Goal: Transaction & Acquisition: Obtain resource

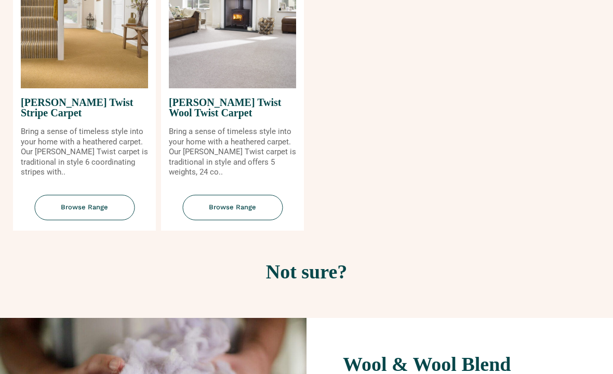
scroll to position [1301, 0]
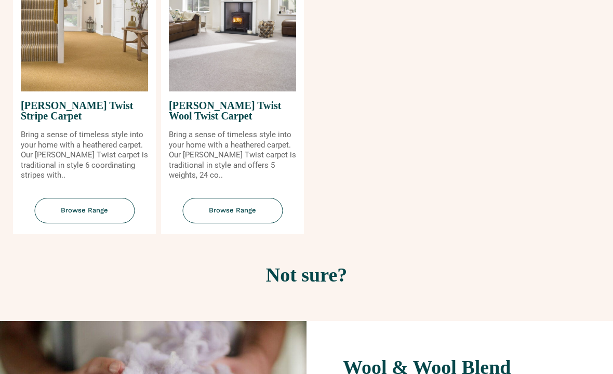
click at [308, 283] on h2 "Not sure?" at bounding box center [307, 275] width 582 height 20
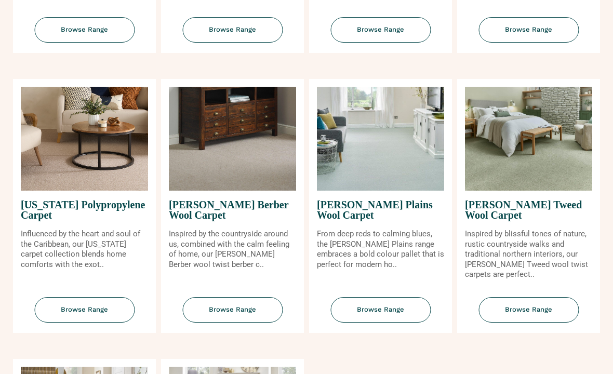
scroll to position [920, 0]
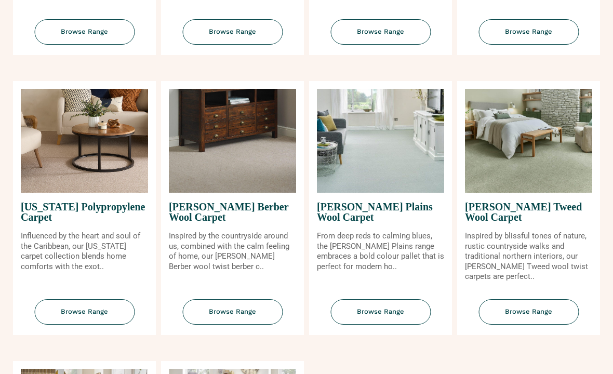
click at [227, 316] on span "Browse Range" at bounding box center [232, 312] width 100 height 25
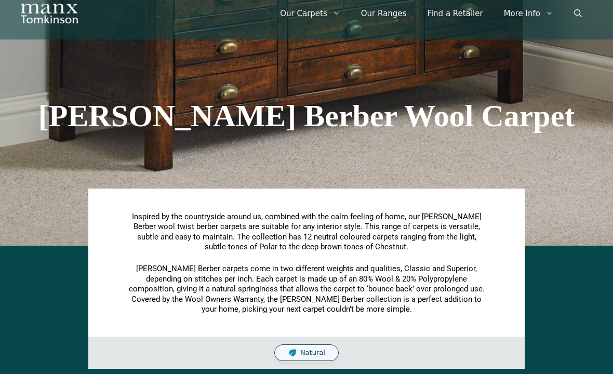
scroll to position [33, 0]
click at [304, 355] on div "Natural" at bounding box center [306, 352] width 64 height 17
click at [309, 357] on div "Natural" at bounding box center [306, 352] width 64 height 17
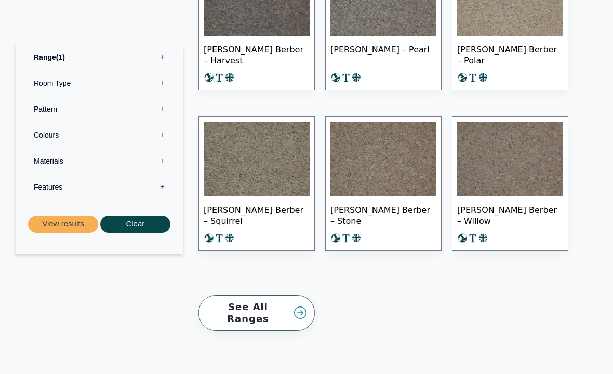
scroll to position [901, 0]
click at [277, 304] on link "See All Ranges" at bounding box center [256, 313] width 116 height 36
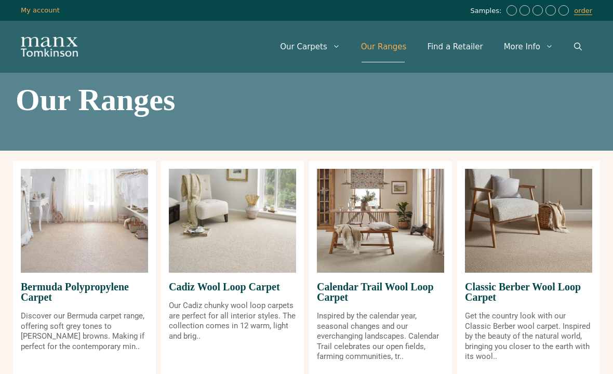
click at [367, 271] on img at bounding box center [380, 221] width 127 height 104
click at [367, 257] on img at bounding box center [380, 221] width 127 height 104
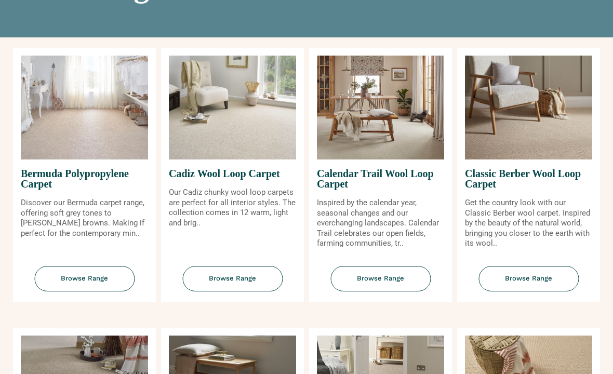
scroll to position [113, 0]
click at [374, 291] on span "Browse Range" at bounding box center [380, 278] width 100 height 25
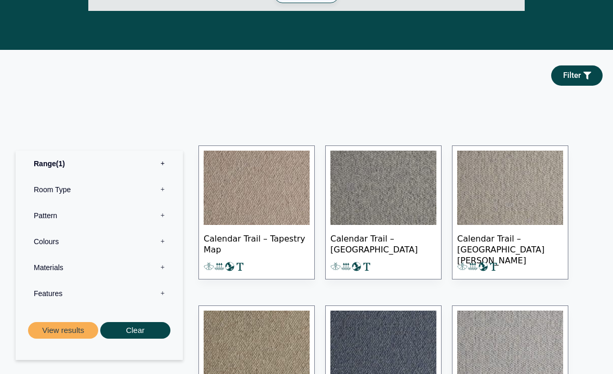
scroll to position [517, 0]
click at [49, 186] on label "Room Type 0" at bounding box center [99, 190] width 152 height 26
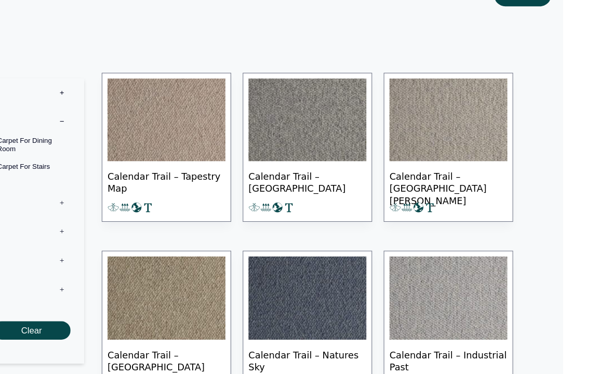
scroll to position [587, 0]
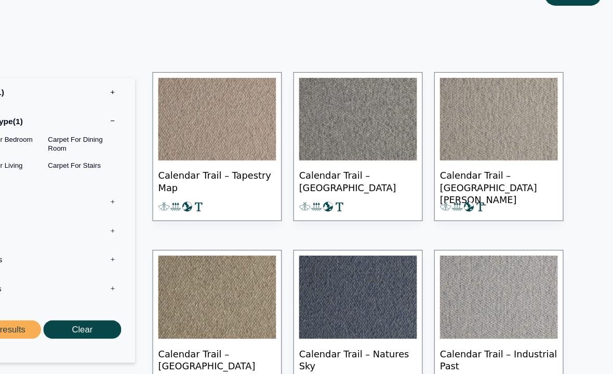
click at [457, 120] on img at bounding box center [510, 119] width 106 height 75
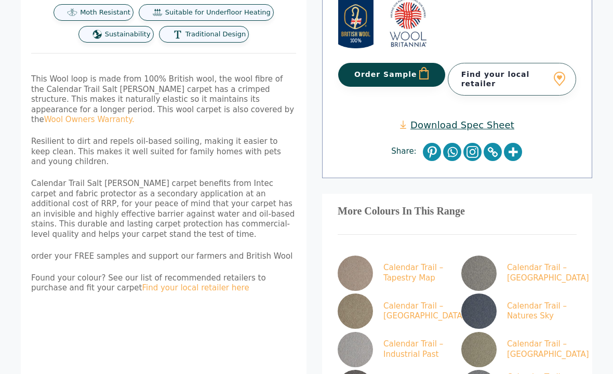
scroll to position [443, 0]
click at [362, 333] on img at bounding box center [355, 350] width 35 height 35
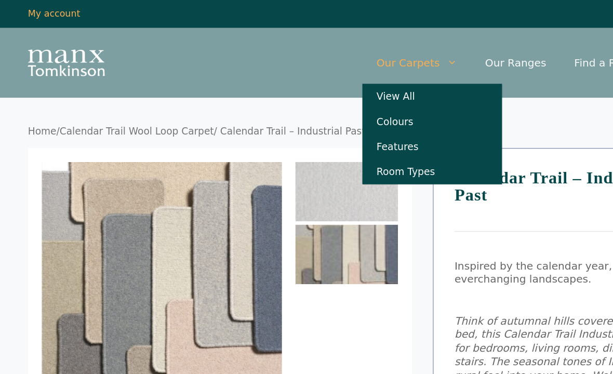
click at [309, 94] on link "Colours" at bounding box center [322, 90] width 104 height 19
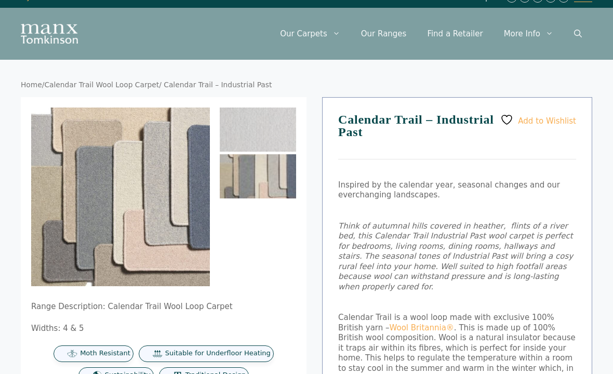
scroll to position [13, 0]
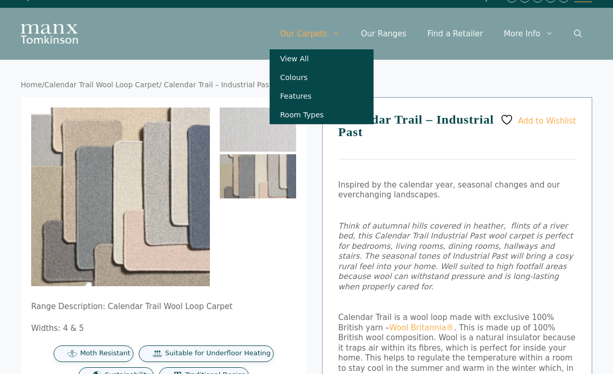
click at [309, 84] on link "Colours" at bounding box center [322, 77] width 104 height 19
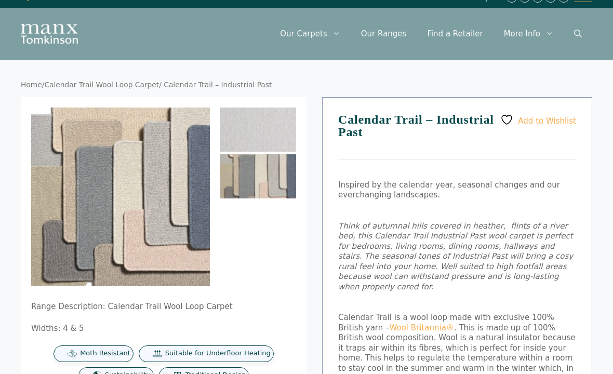
click at [388, 295] on div "Add to Wishlist Calendar Trail – Industrial Past Inspired by the calendar year,…" at bounding box center [457, 341] width 270 height 489
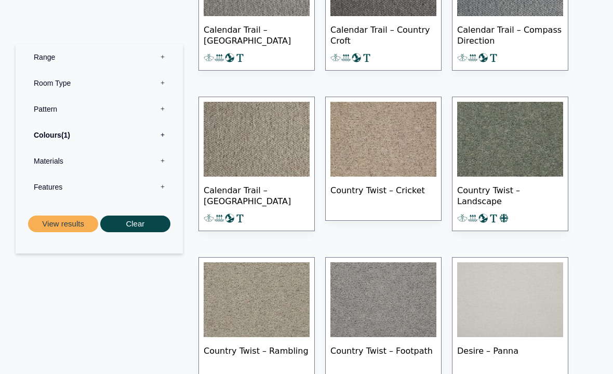
scroll to position [637, 0]
click at [504, 138] on img at bounding box center [510, 139] width 106 height 75
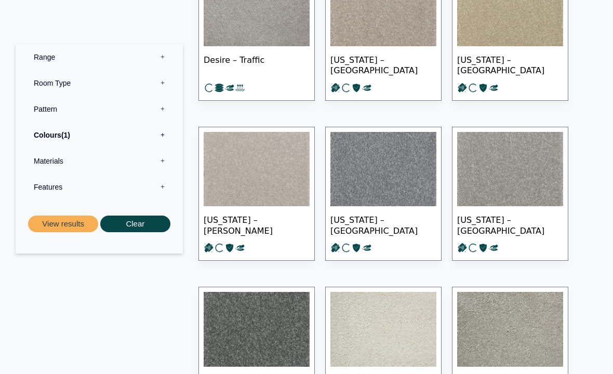
scroll to position [1089, 0]
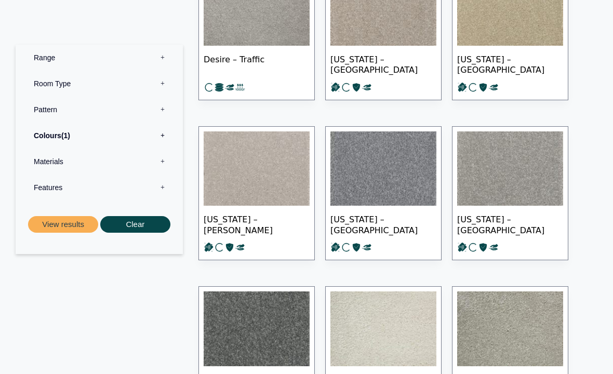
click at [497, 167] on img at bounding box center [510, 168] width 106 height 75
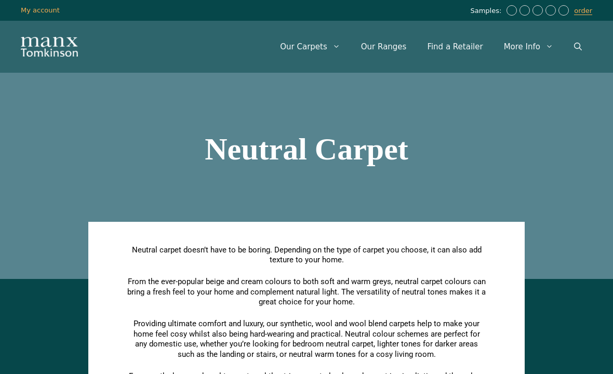
scroll to position [1119, 0]
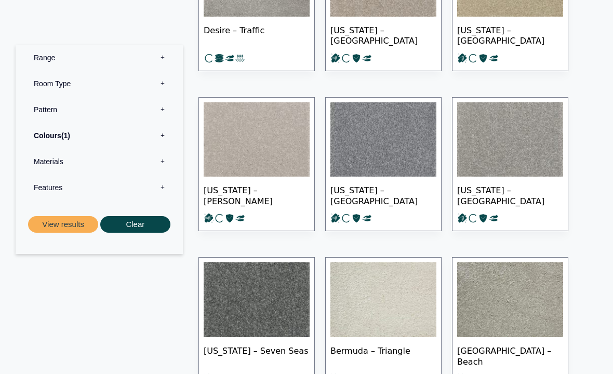
click at [51, 111] on label "Pattern 0" at bounding box center [99, 109] width 152 height 26
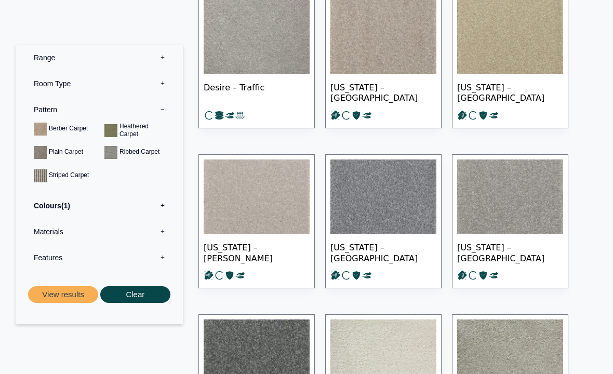
scroll to position [1061, 0]
click at [502, 188] on img at bounding box center [510, 197] width 106 height 75
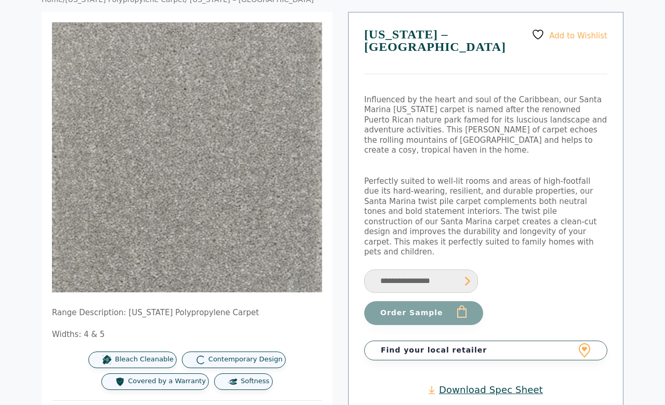
scroll to position [101, 0]
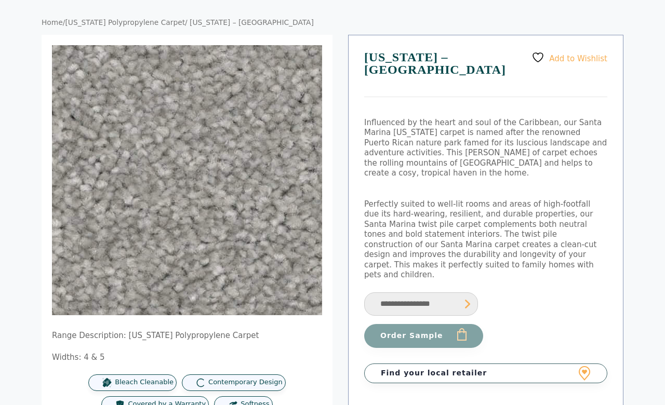
click at [161, 206] on img at bounding box center [258, 109] width 998 height 998
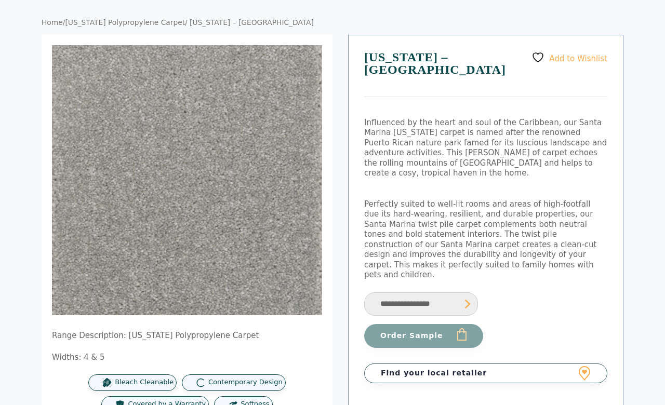
click at [163, 233] on img at bounding box center [258, 109] width 998 height 998
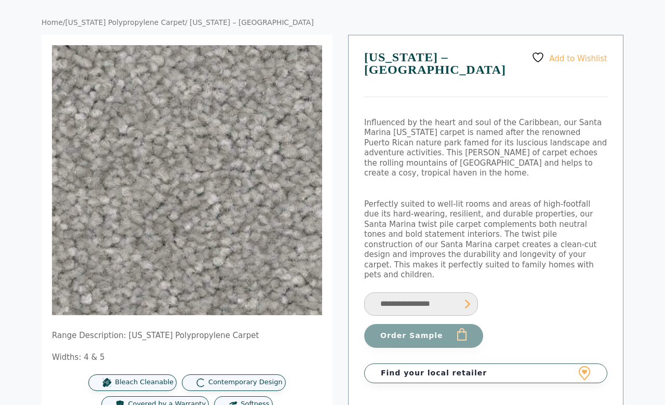
click at [400, 292] on select "**********" at bounding box center [421, 303] width 114 height 23
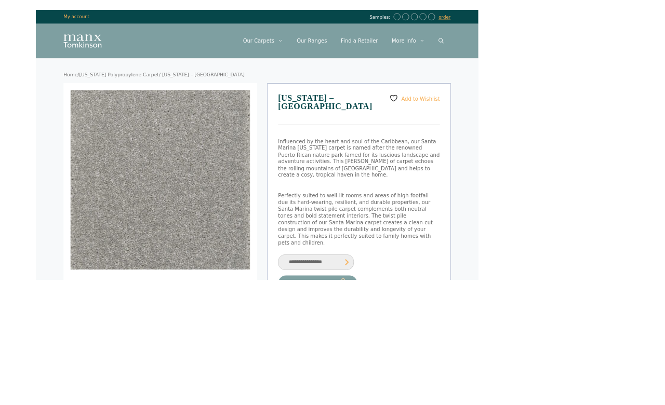
scroll to position [65, 0]
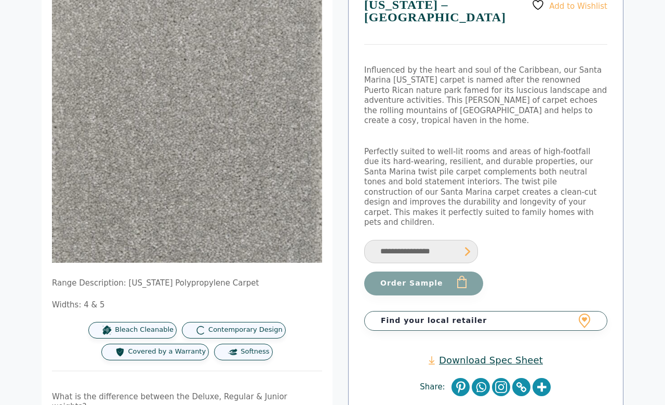
scroll to position [130, 0]
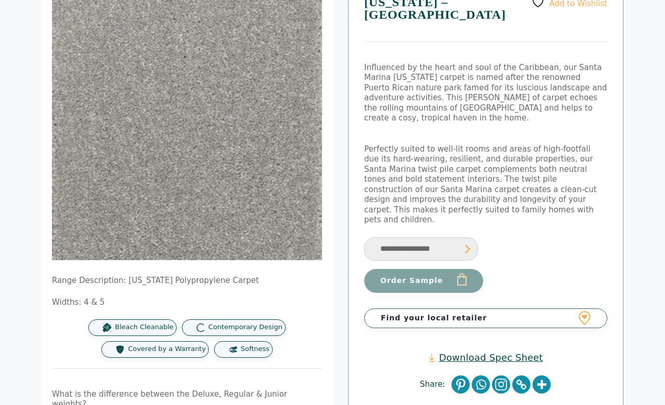
click at [398, 309] on link "Find your local retailer" at bounding box center [485, 319] width 243 height 20
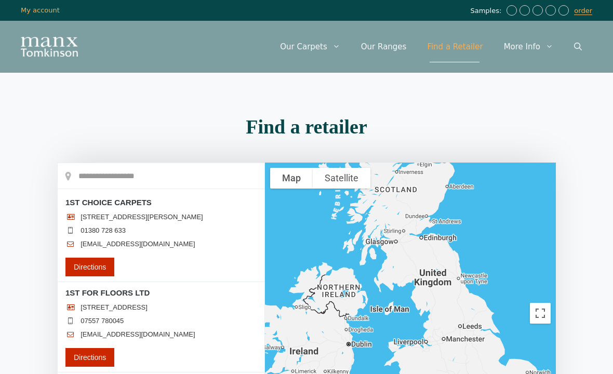
scroll to position [58, 0]
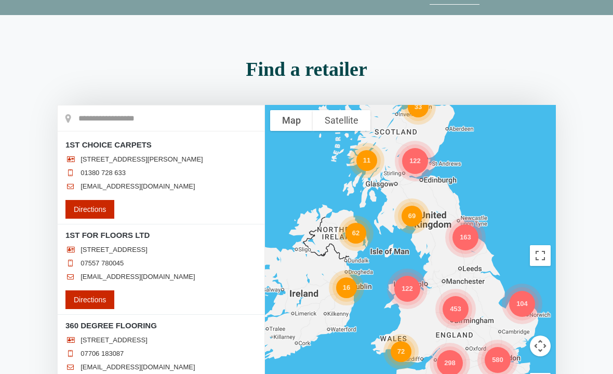
click at [101, 126] on input "text" at bounding box center [161, 118] width 207 height 26
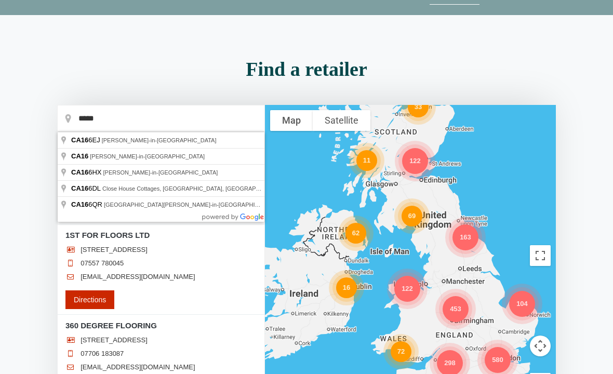
type input "**********"
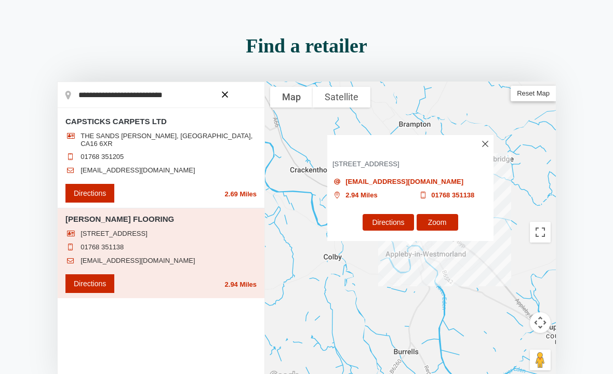
scroll to position [81, 0]
